Goal: Check status

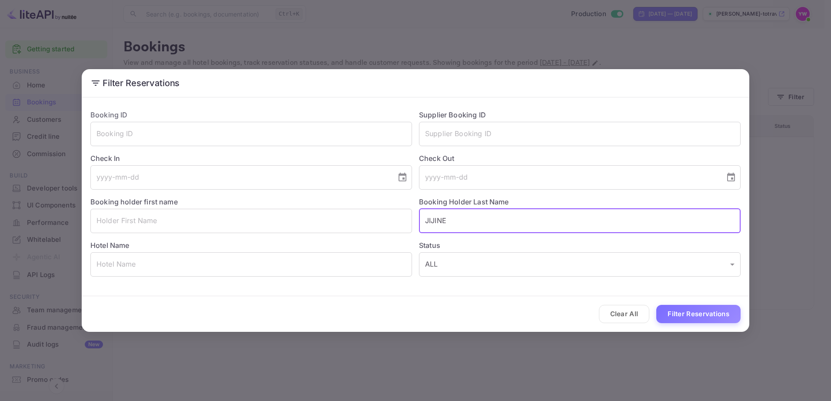
drag, startPoint x: 499, startPoint y: 223, endPoint x: 420, endPoint y: 224, distance: 78.6
click at [420, 224] on input "JIJINE" at bounding box center [580, 221] width 322 height 24
click at [254, 134] on input "text" at bounding box center [251, 134] width 322 height 24
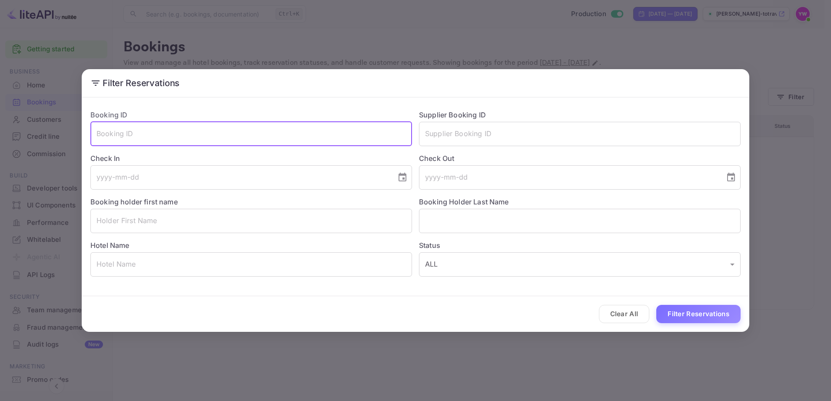
paste input "IGVqoUZ3T"
type input "IGVqoUZ3T"
click at [723, 315] on button "Filter Reservations" at bounding box center [698, 314] width 84 height 19
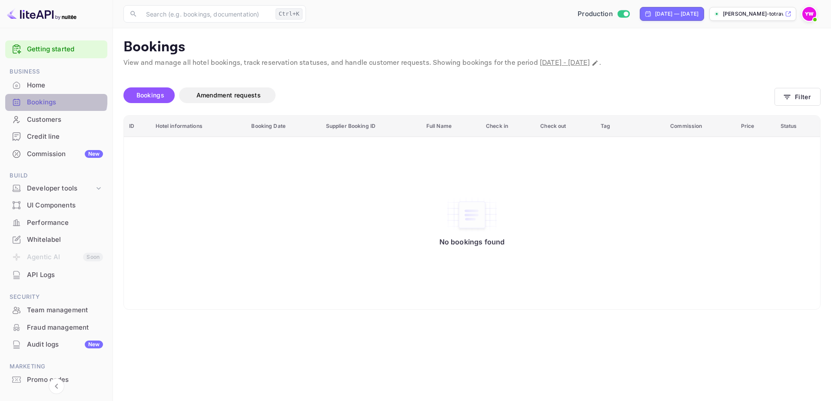
click at [45, 96] on div "Bookings" at bounding box center [56, 102] width 102 height 17
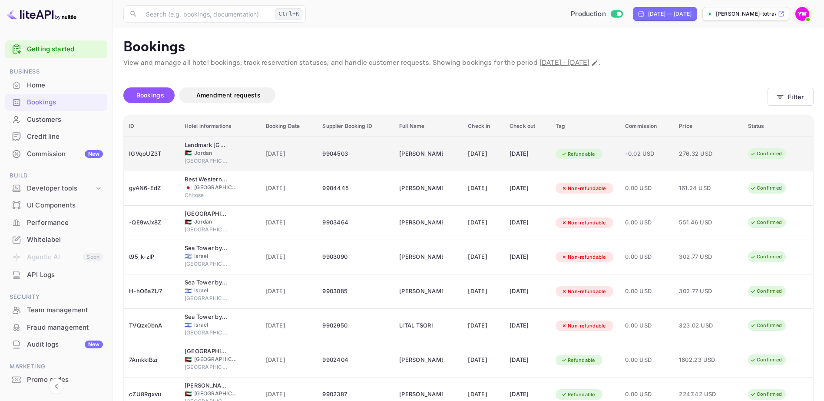
click at [595, 153] on div "Refundable" at bounding box center [578, 154] width 45 height 11
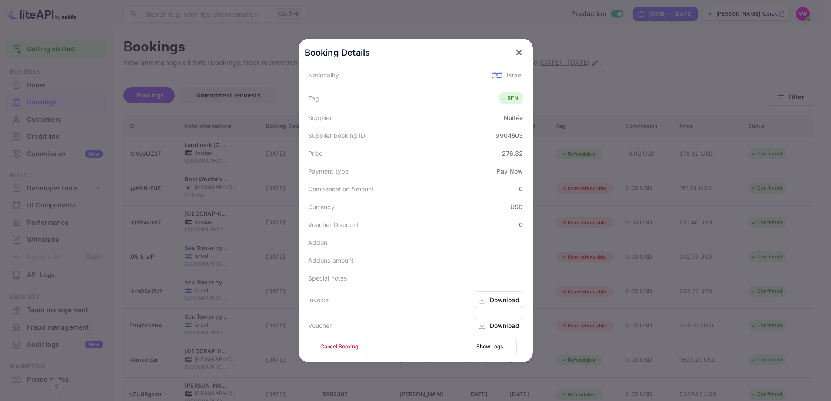
scroll to position [229, 0]
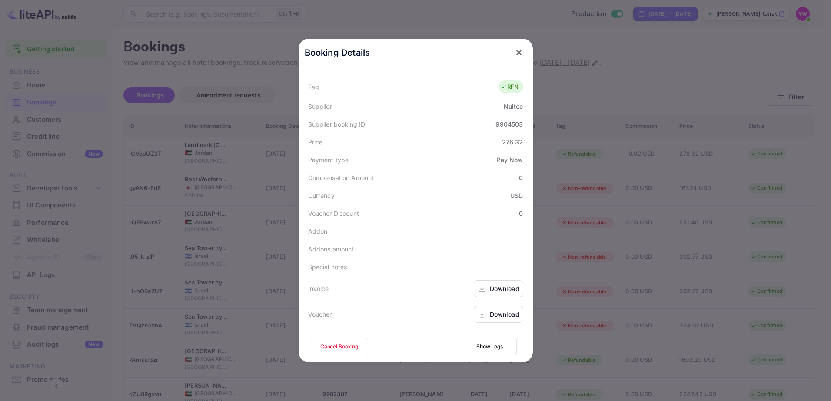
click at [477, 319] on div "Download" at bounding box center [499, 313] width 50 height 17
